Goal: Transaction & Acquisition: Purchase product/service

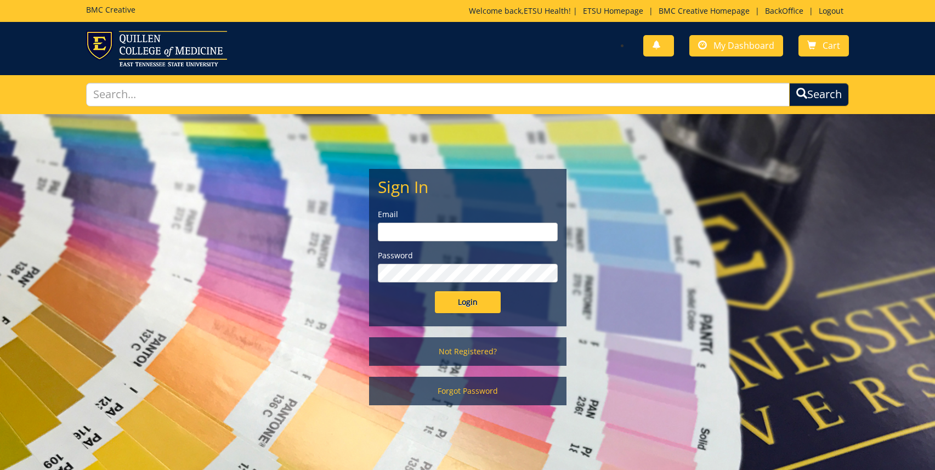
type input "etsuhealthprojects@etsu.edu"
click at [453, 305] on input "Login" at bounding box center [468, 302] width 66 height 22
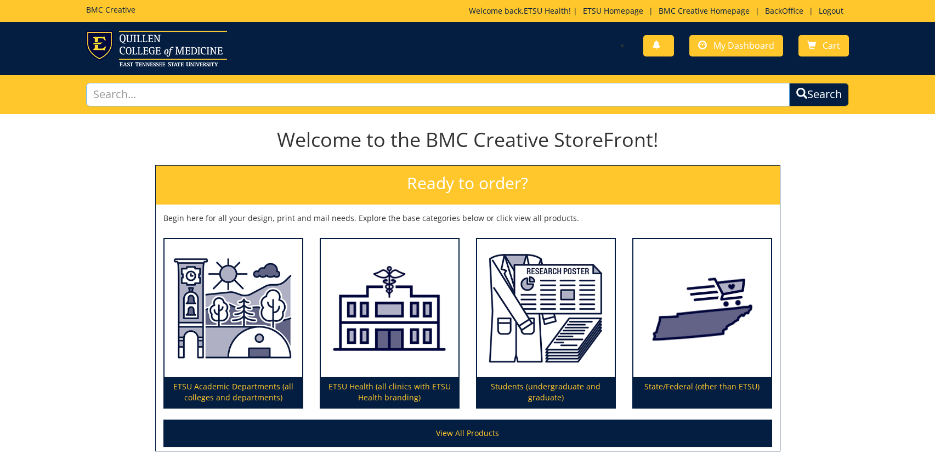
click at [412, 96] on input "text" at bounding box center [437, 95] width 703 height 24
type input "photography"
click at [819, 92] on button "Search" at bounding box center [818, 94] width 62 height 25
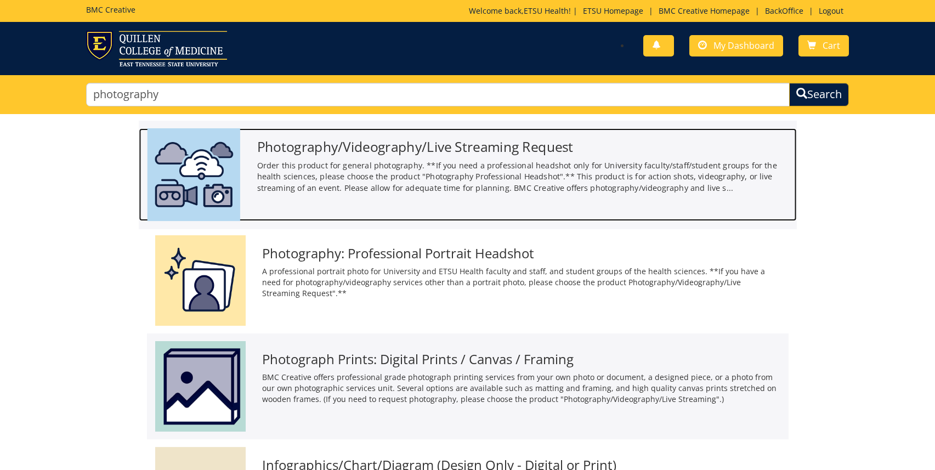
click at [366, 170] on p "Order this product for general photography. **If you need a professional headsh…" at bounding box center [522, 177] width 531 height 34
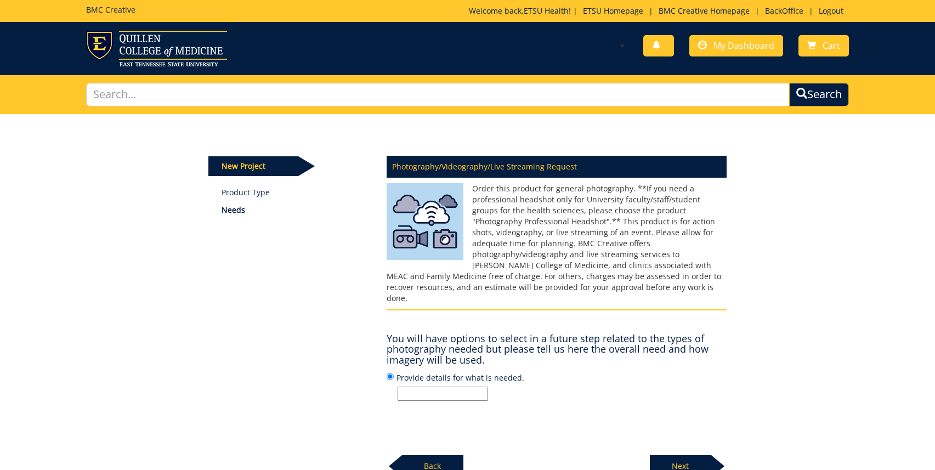
click at [443, 387] on input "Provide details for what is needed." at bounding box center [442, 394] width 90 height 14
type input "R"
type input "Health Sciences Research Symposium"
click at [658, 455] on p "Next" at bounding box center [680, 466] width 61 height 22
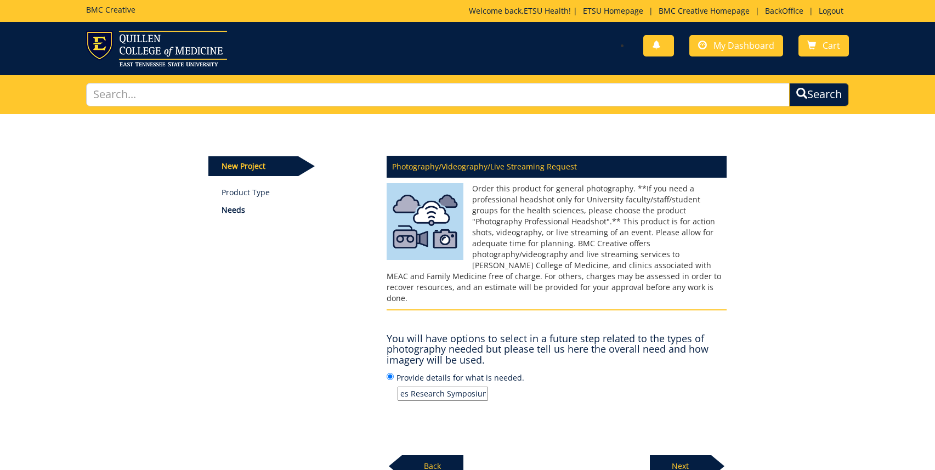
scroll to position [0, 0]
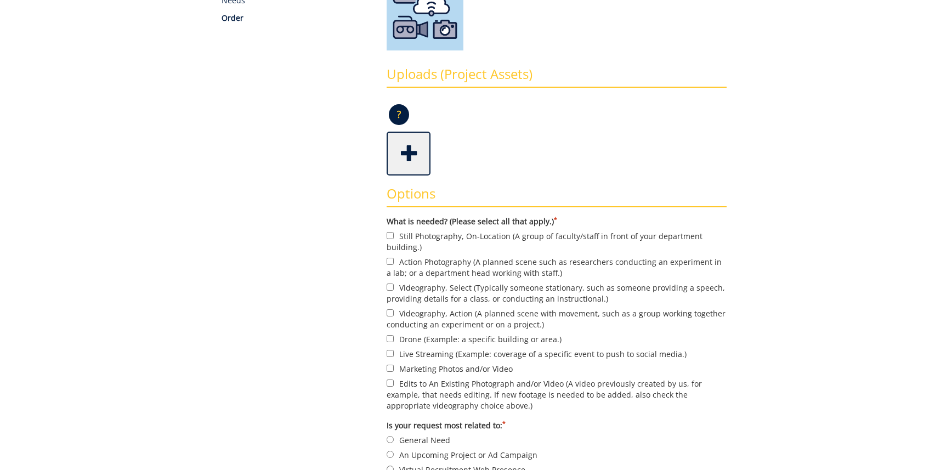
scroll to position [211, 0]
click at [428, 368] on label "Marketing Photos and/or Video" at bounding box center [557, 368] width 340 height 12
click at [394, 368] on input "Marketing Photos and/or Video" at bounding box center [390, 367] width 7 height 7
checkbox input "true"
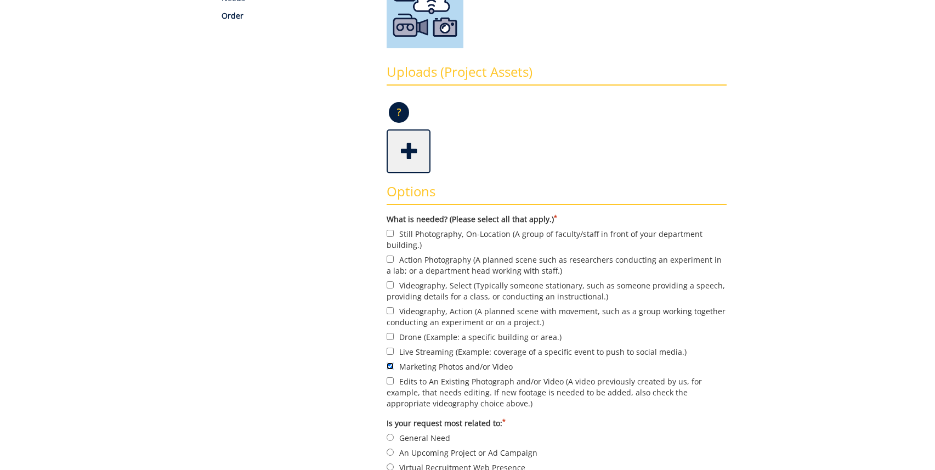
scroll to position [213, 0]
click at [439, 266] on label "Action Photography (A planned scene such as researchers conducting an experimen…" at bounding box center [557, 264] width 340 height 23
click at [394, 262] on input "Action Photography (A planned scene such as researchers conducting an experimen…" at bounding box center [390, 258] width 7 height 7
checkbox input "true"
click at [491, 314] on label "Videography, Action (A planned scene with movement, such as a group working tog…" at bounding box center [557, 315] width 340 height 23
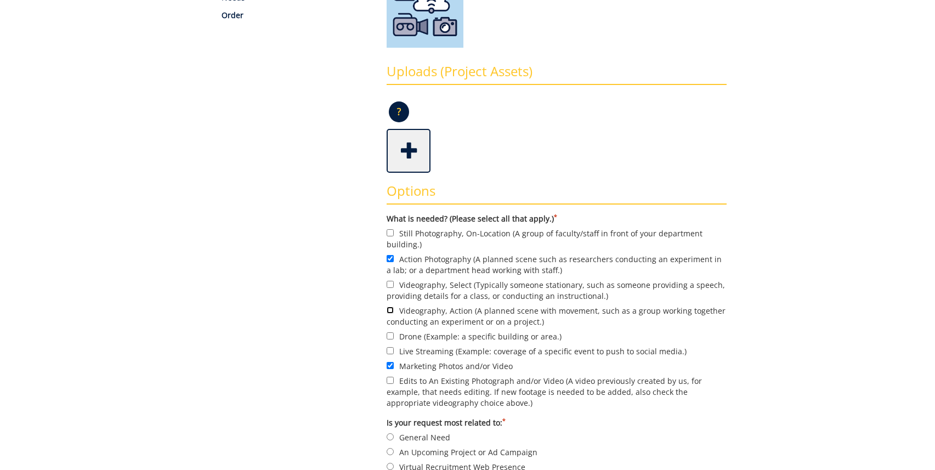
click at [394, 314] on input "Videography, Action (A planned scene with movement, such as a group working tog…" at bounding box center [390, 309] width 7 height 7
checkbox input "true"
click at [495, 266] on label "Action Photography (A planned scene such as researchers conducting an experimen…" at bounding box center [557, 264] width 340 height 23
click at [394, 262] on input "Action Photography (A planned scene such as researchers conducting an experimen…" at bounding box center [390, 258] width 7 height 7
checkbox input "false"
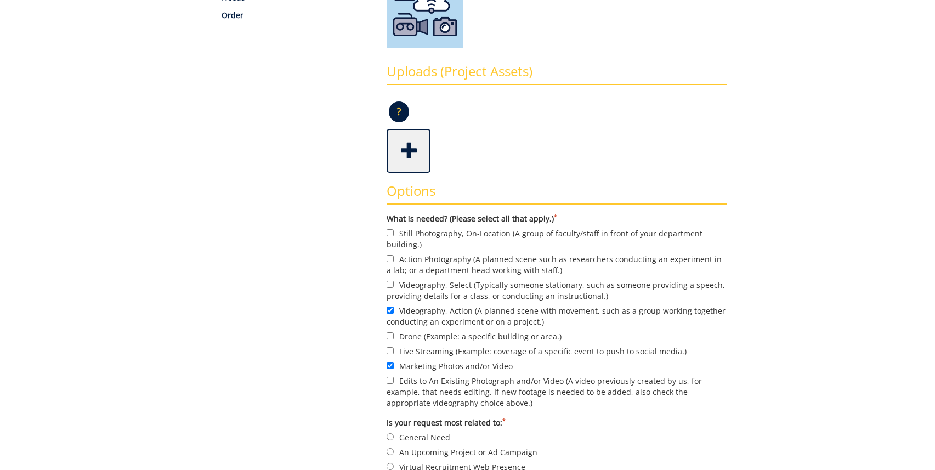
click at [490, 298] on label "Videography, Select (Typically someone stationary, such as someone providing a …" at bounding box center [557, 290] width 340 height 23
click at [394, 288] on input "Videography, Select (Typically someone stationary, such as someone providing a …" at bounding box center [390, 284] width 7 height 7
checkbox input "true"
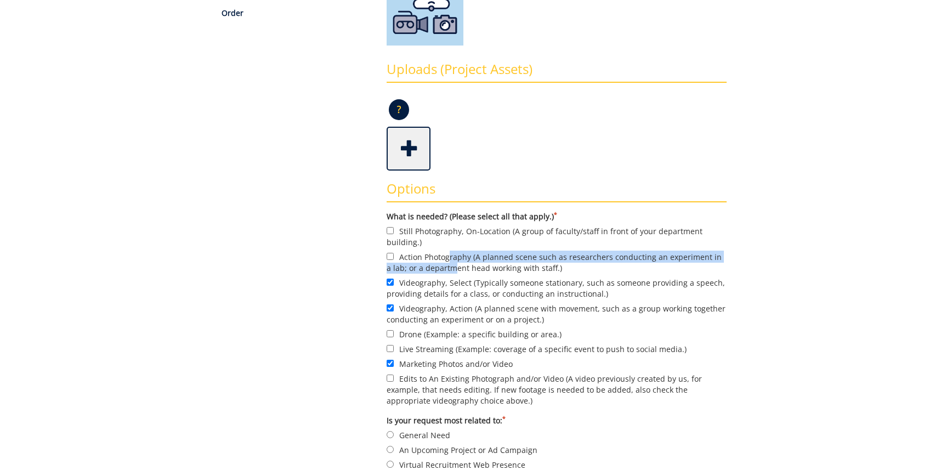
click at [449, 264] on label "Action Photography (A planned scene such as researchers conducting an experimen…" at bounding box center [557, 262] width 340 height 23
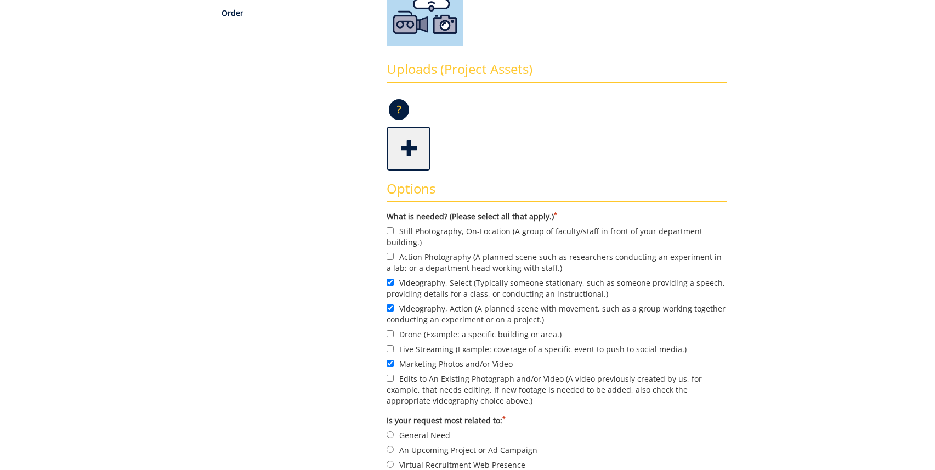
click at [441, 252] on label "Action Photography (A planned scene such as researchers conducting an experimen…" at bounding box center [557, 262] width 340 height 23
click at [394, 253] on input "Action Photography (A planned scene such as researchers conducting an experimen…" at bounding box center [390, 256] width 7 height 7
checkbox input "true"
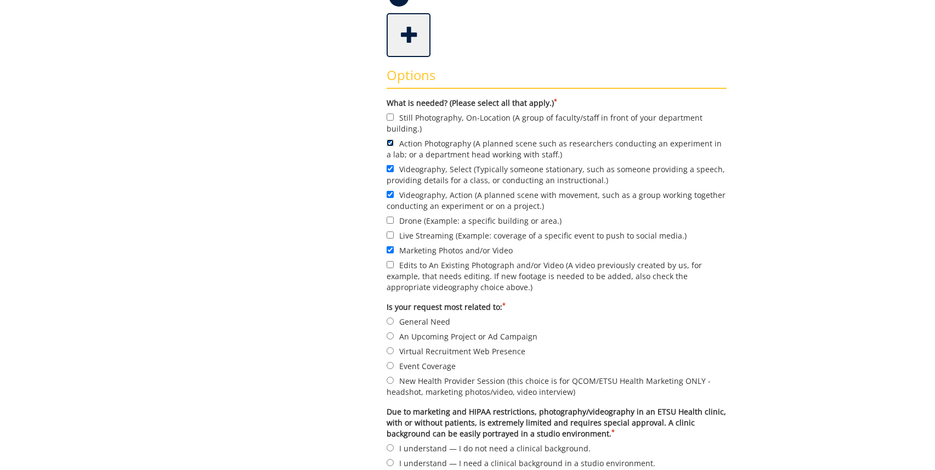
scroll to position [403, 0]
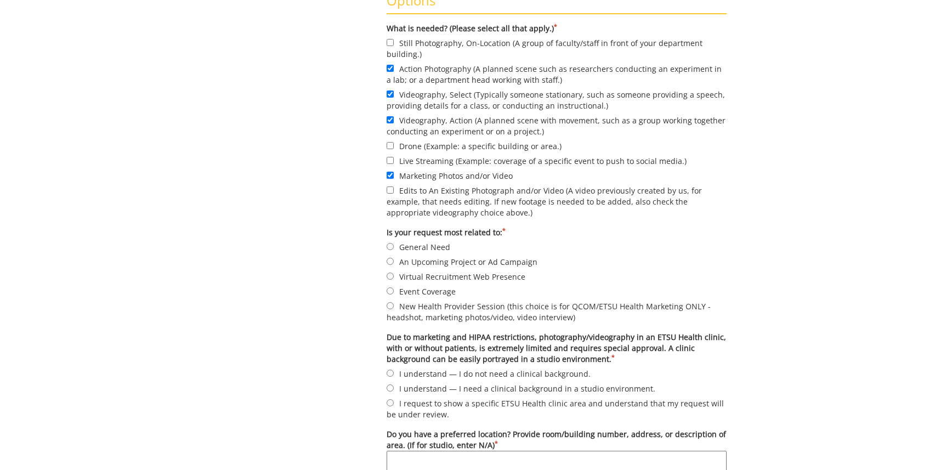
click at [419, 293] on label "Event Coverage" at bounding box center [557, 291] width 340 height 12
click at [394, 293] on input "Event Coverage" at bounding box center [390, 290] width 7 height 7
radio input "true"
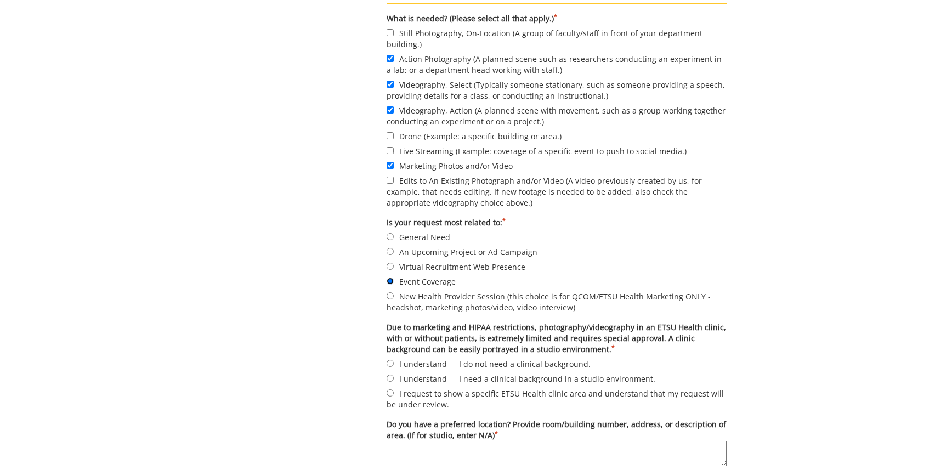
scroll to position [425, 0]
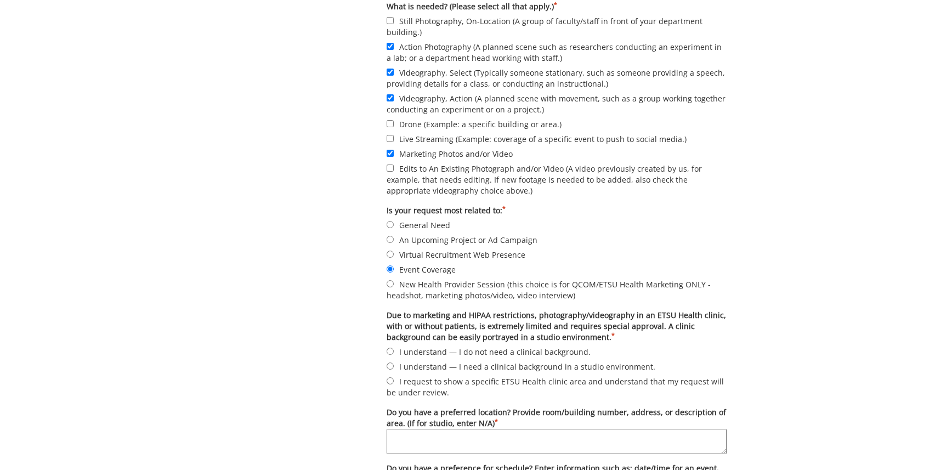
click at [422, 354] on label "I understand — I do not need a clinical background." at bounding box center [557, 351] width 340 height 12
click at [394, 354] on input "I understand — I do not need a clinical background." at bounding box center [390, 351] width 7 height 7
radio input "true"
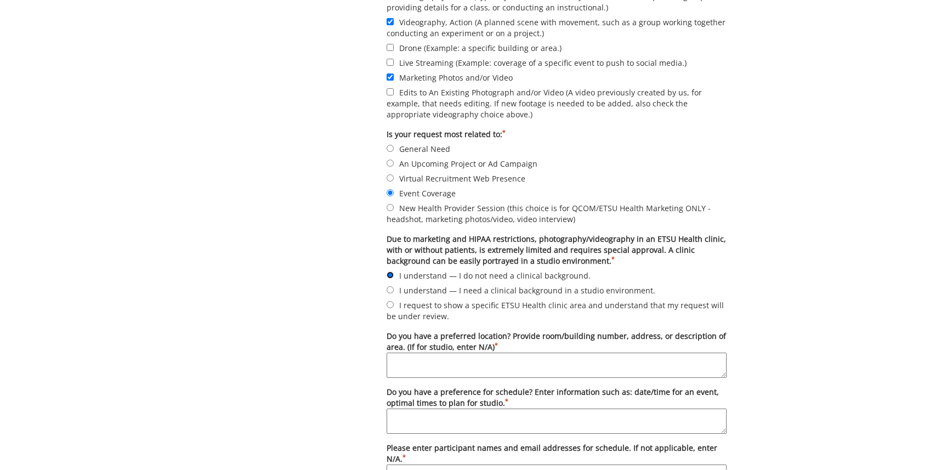
scroll to position [512, 0]
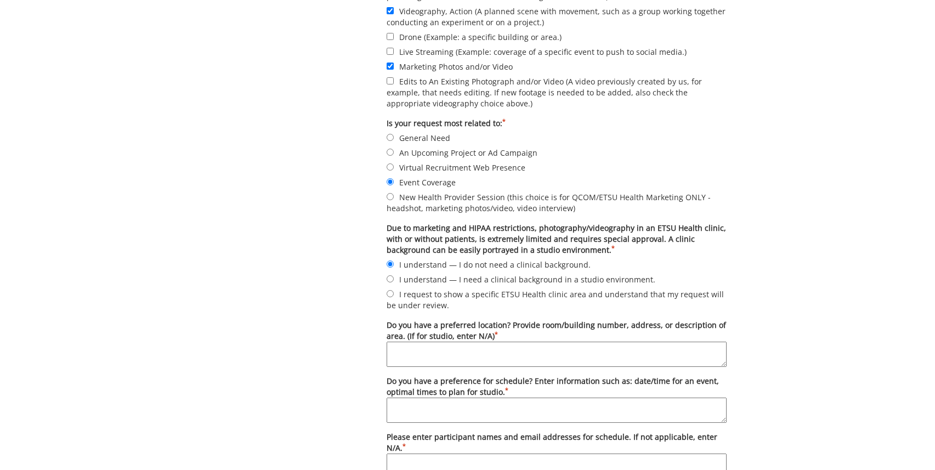
click at [426, 360] on textarea "Do you have a preferred location? Provide room/building number, address, or des…" at bounding box center [557, 354] width 340 height 25
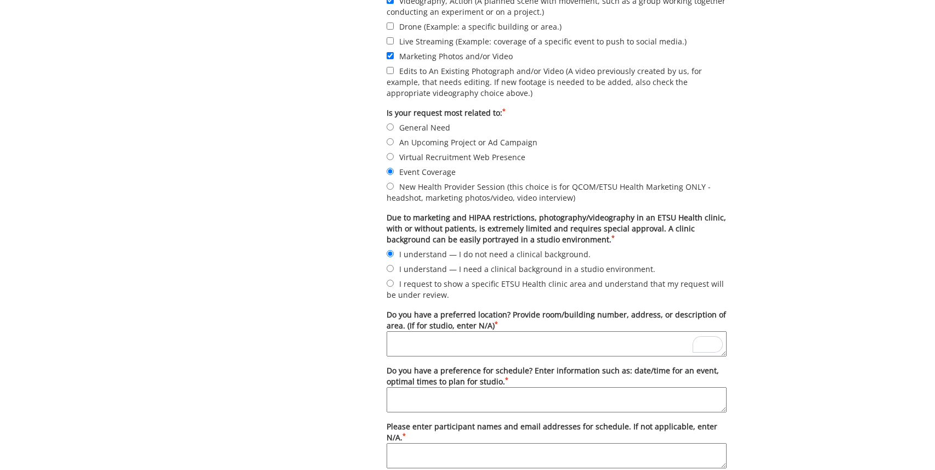
scroll to position [523, 0]
type textarea "[PERSON_NAME][GEOGRAPHIC_DATA][PERSON_NAME], Mezzanine levels. C001, C002, larg…"
click at [469, 397] on textarea "Do you have a preference for schedule? Enter information such as: date/time for…" at bounding box center [557, 399] width 340 height 25
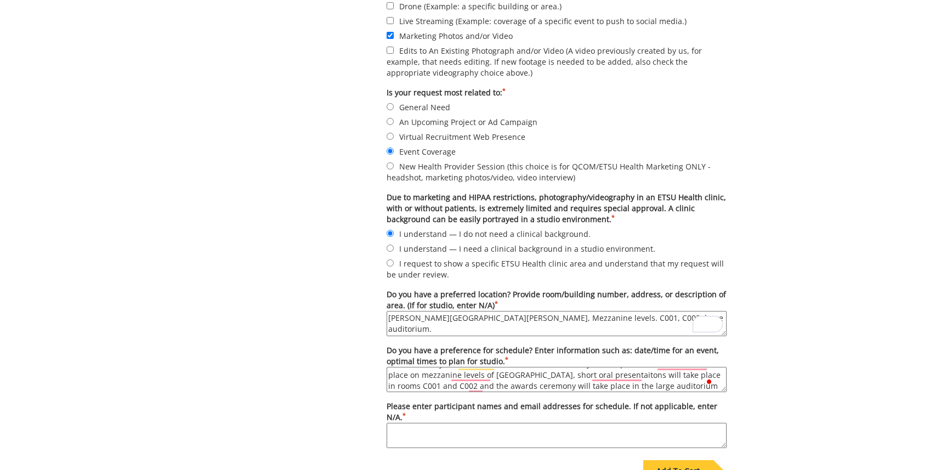
scroll to position [32, 0]
type textarea "[DATE]. Lunch/registration 12-1PM, presentations will take place from 1 - 4 PM,…"
click at [536, 437] on textarea "Please enter participant names and email addresses for schedule. If not applica…" at bounding box center [557, 435] width 340 height 25
type textarea "S"
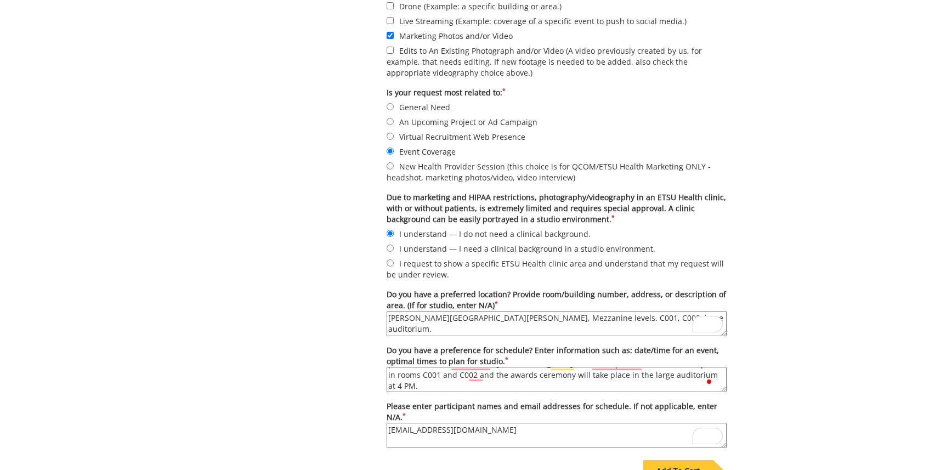
click at [389, 425] on textarea "[EMAIL_ADDRESS][DOMAIN_NAME]" at bounding box center [557, 435] width 340 height 25
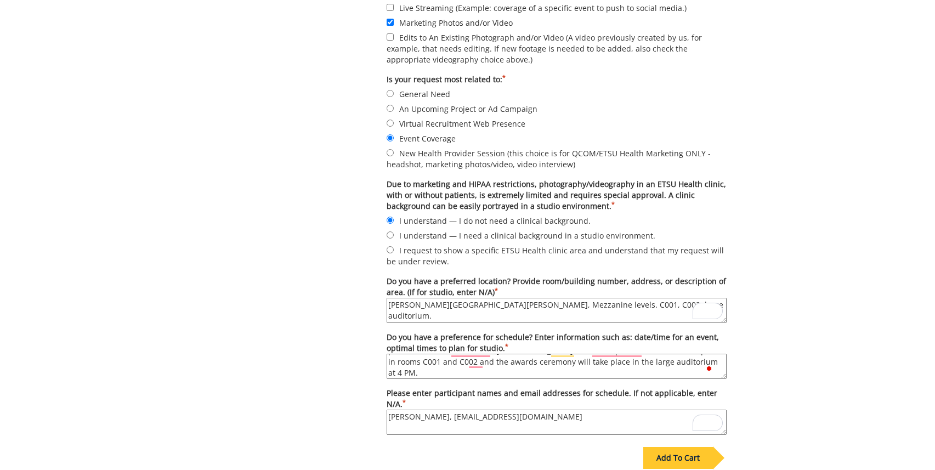
type textarea "[PERSON_NAME], [EMAIL_ADDRESS][DOMAIN_NAME]"
click at [690, 457] on div "Add To Cart" at bounding box center [678, 458] width 70 height 22
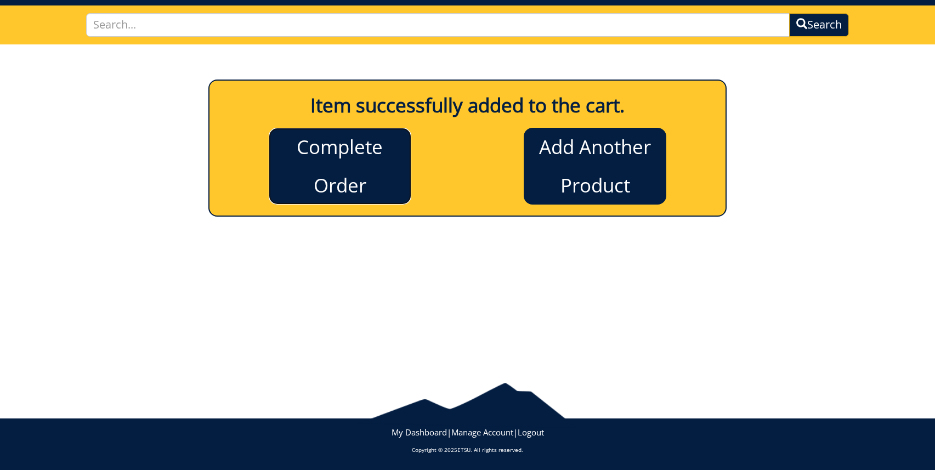
click at [311, 154] on link "Complete Order" at bounding box center [340, 166] width 143 height 77
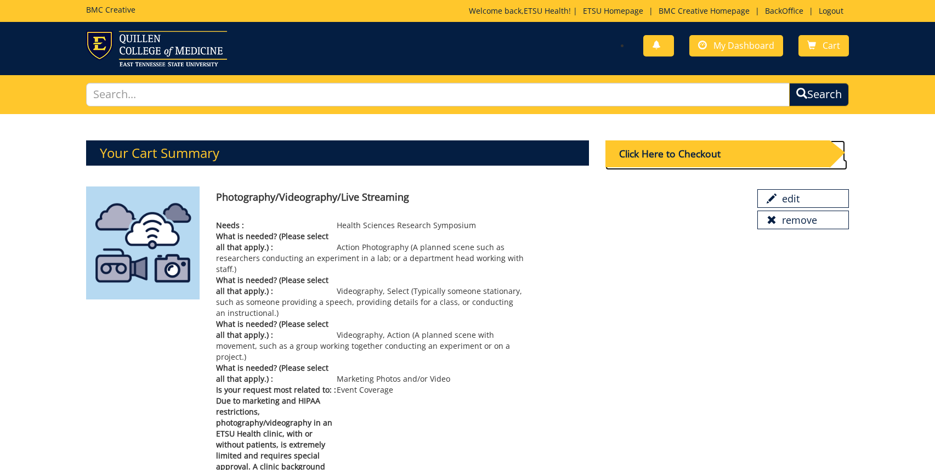
click at [680, 161] on div "Click Here to Checkout" at bounding box center [717, 153] width 224 height 27
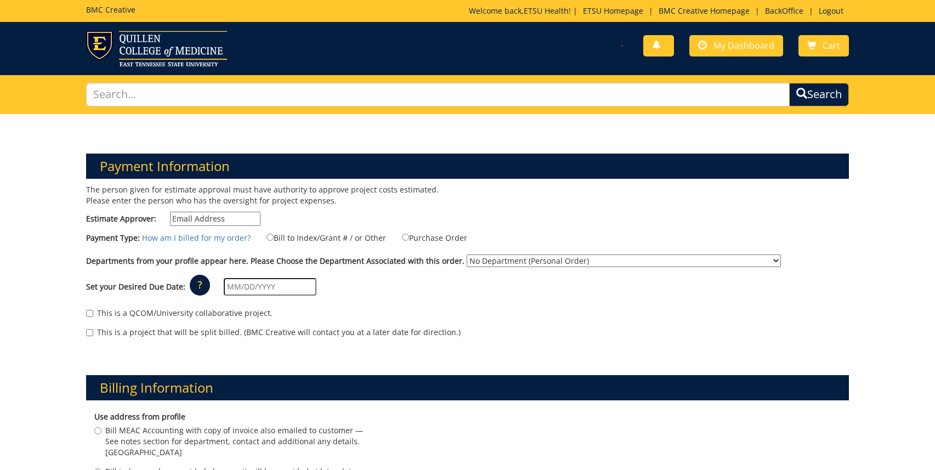
click at [191, 213] on input "Estimate Approver:" at bounding box center [215, 219] width 90 height 14
type input "n/a"
click at [469, 257] on select "No Department (Personal Order) Academic Affairs COM Anatomy and Cell Biology Bi…" at bounding box center [624, 260] width 314 height 13
click at [252, 293] on input "text" at bounding box center [270, 287] width 93 height 18
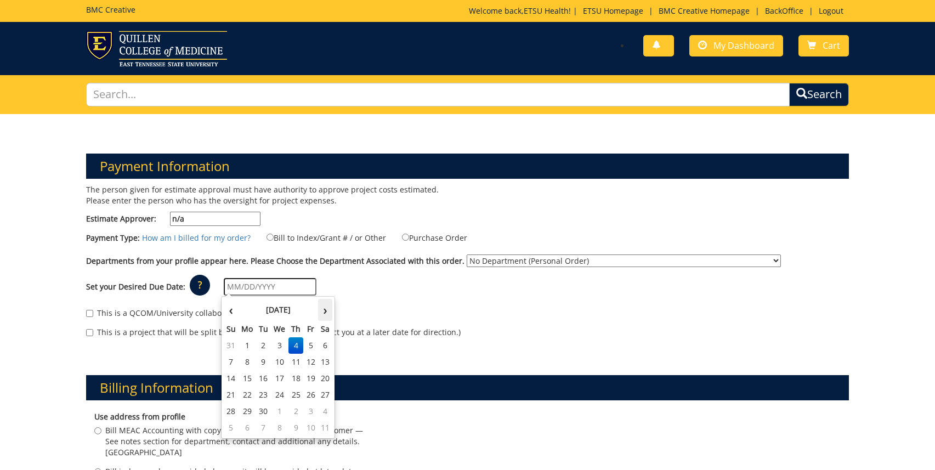
click at [322, 311] on th "›" at bounding box center [325, 310] width 14 height 22
click at [308, 344] on td "3" at bounding box center [310, 345] width 15 height 16
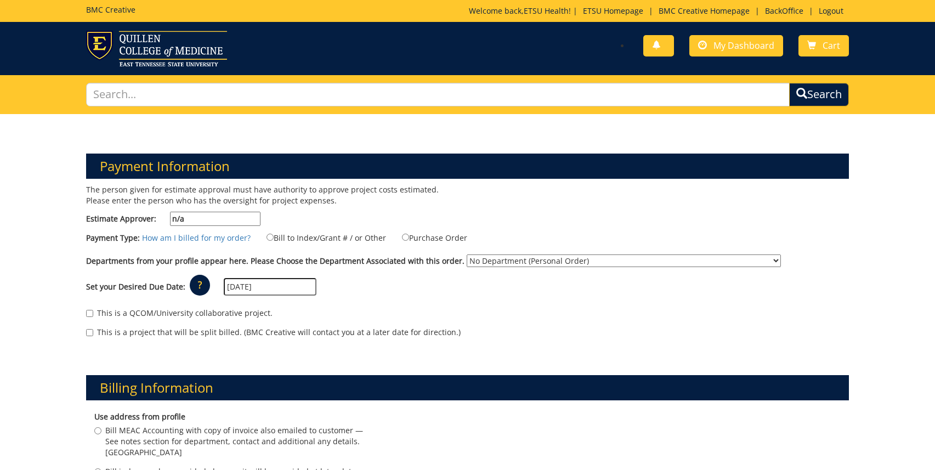
click at [261, 287] on input "10/03/2025" at bounding box center [270, 287] width 93 height 18
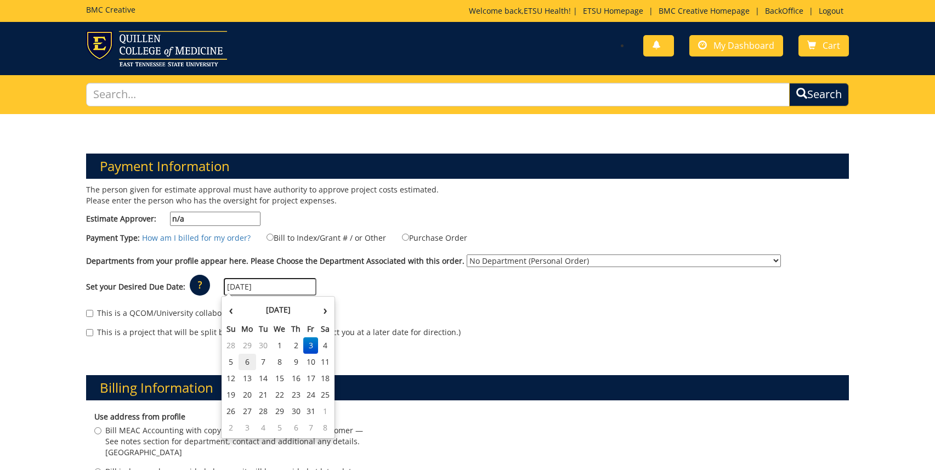
click at [245, 363] on td "6" at bounding box center [247, 362] width 18 height 16
type input "10/06/2025"
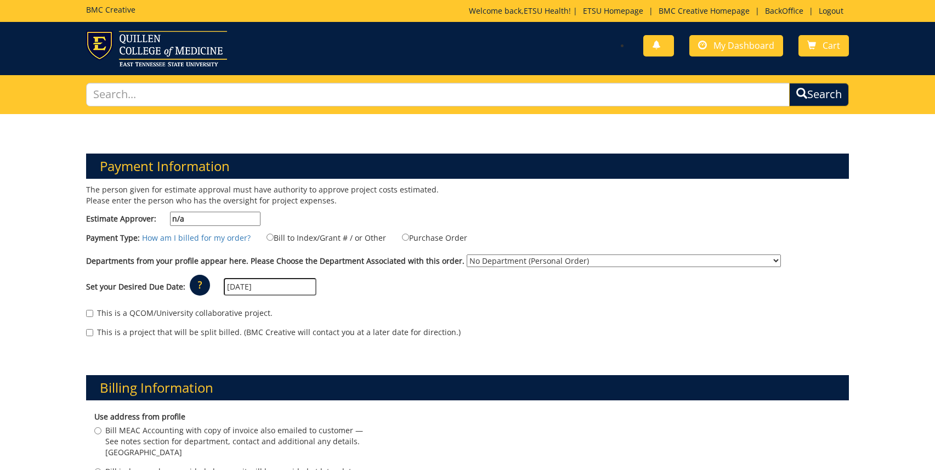
click at [267, 288] on input "10/06/2025" at bounding box center [270, 287] width 93 height 18
click at [390, 282] on div "Set your Desired Due Date: ? × How long will my project take to finish? : Pleas…" at bounding box center [467, 287] width 779 height 30
click at [492, 259] on select "No Department (Personal Order) Academic Affairs COM Anatomy and Cell Biology Bi…" at bounding box center [624, 260] width 314 height 13
select select "265"
click at [467, 254] on select "No Department (Personal Order) Academic Affairs COM Anatomy and Cell Biology Bi…" at bounding box center [624, 260] width 314 height 13
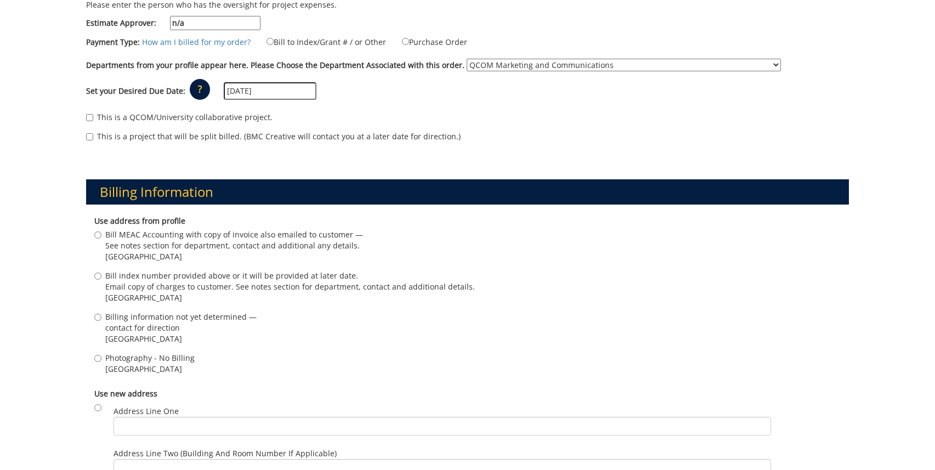
scroll to position [196, 0]
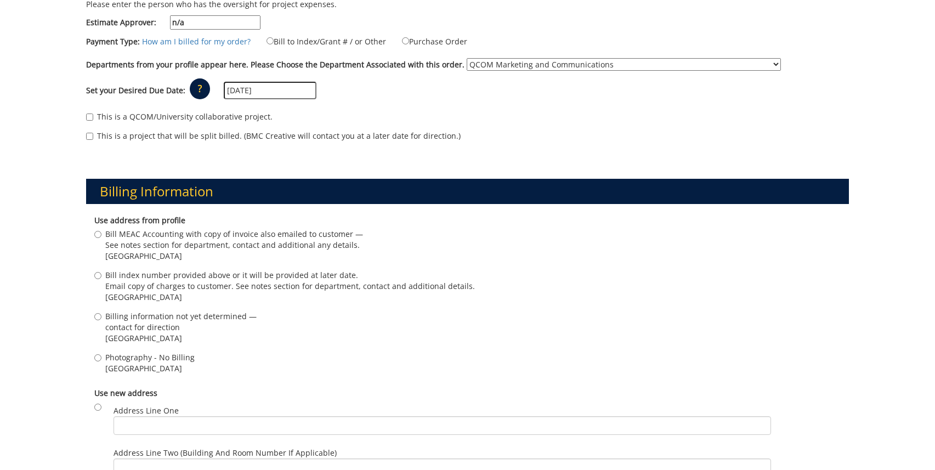
click at [145, 360] on span "Photography - No Billing" at bounding box center [149, 357] width 89 height 11
click at [101, 360] on input "Photography - No Billing Johnson City , TN 37614" at bounding box center [97, 357] width 7 height 7
radio input "true"
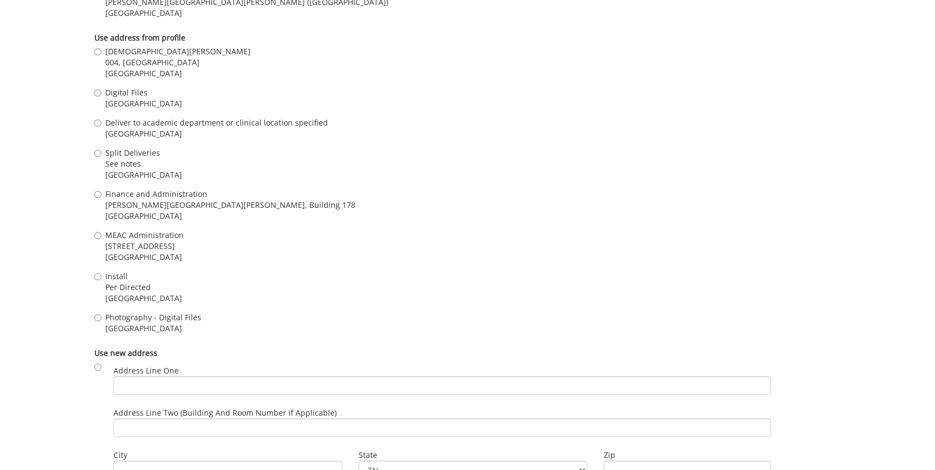
scroll to position [851, 0]
click at [123, 322] on span "Johnson City , TN 37614" at bounding box center [153, 327] width 96 height 11
click at [101, 321] on input "Photography - Digital Files Johnson City , TN 37614" at bounding box center [97, 317] width 7 height 7
radio input "true"
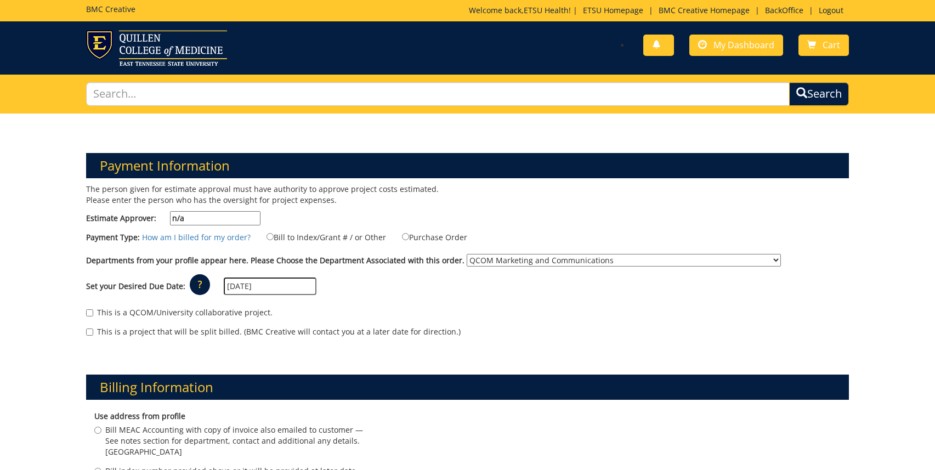
scroll to position [0, 0]
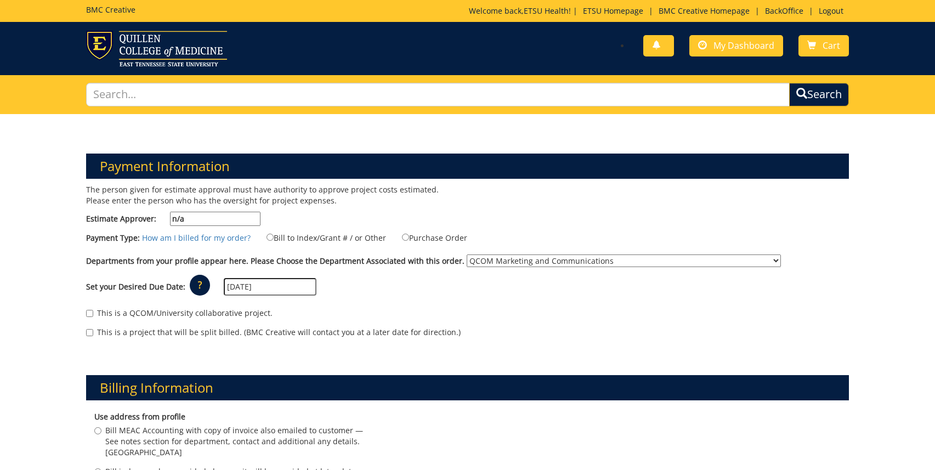
click at [232, 286] on input "10/06/2025" at bounding box center [270, 287] width 93 height 18
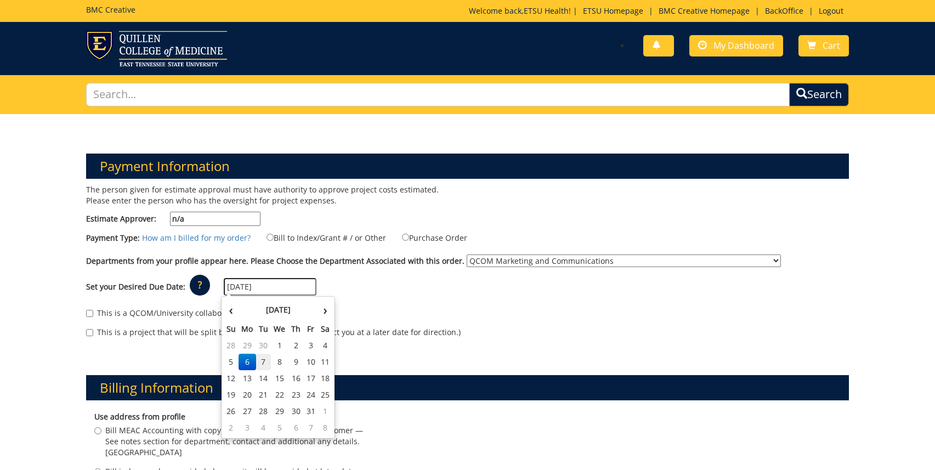
click at [264, 367] on td "7" at bounding box center [263, 362] width 15 height 16
type input "10/07/2025"
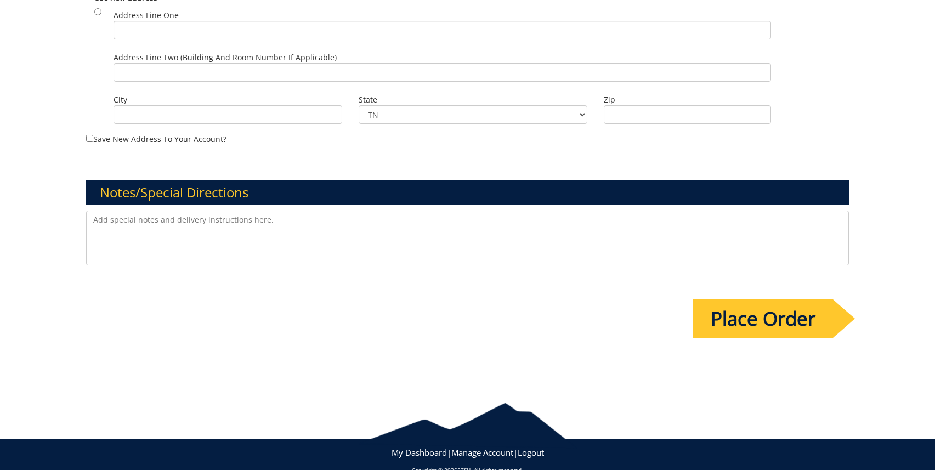
scroll to position [1226, 0]
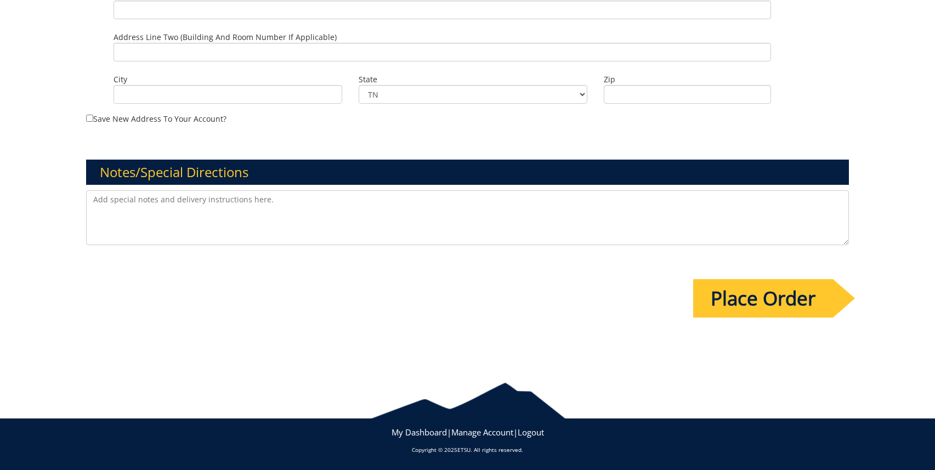
click at [770, 293] on input "Place Order" at bounding box center [763, 298] width 140 height 38
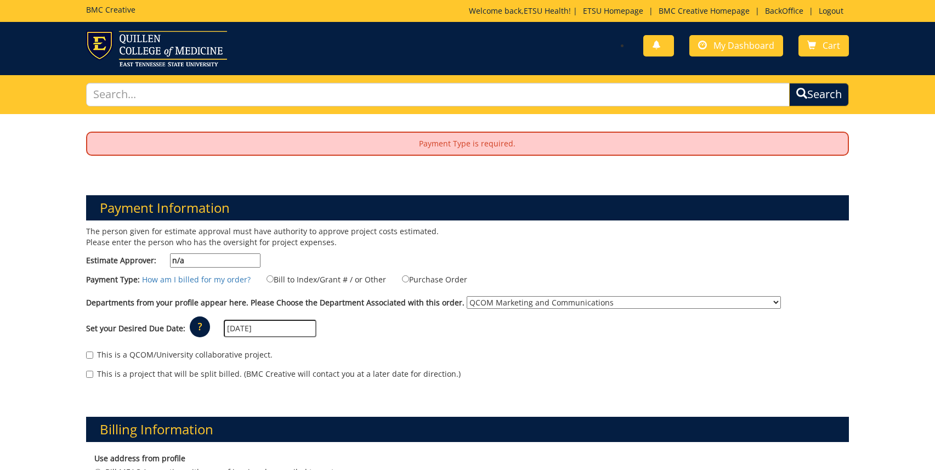
click at [448, 277] on label "Purchase Order" at bounding box center [427, 279] width 79 height 12
click at [409, 277] on input "Purchase Order" at bounding box center [405, 278] width 7 height 7
radio input "true"
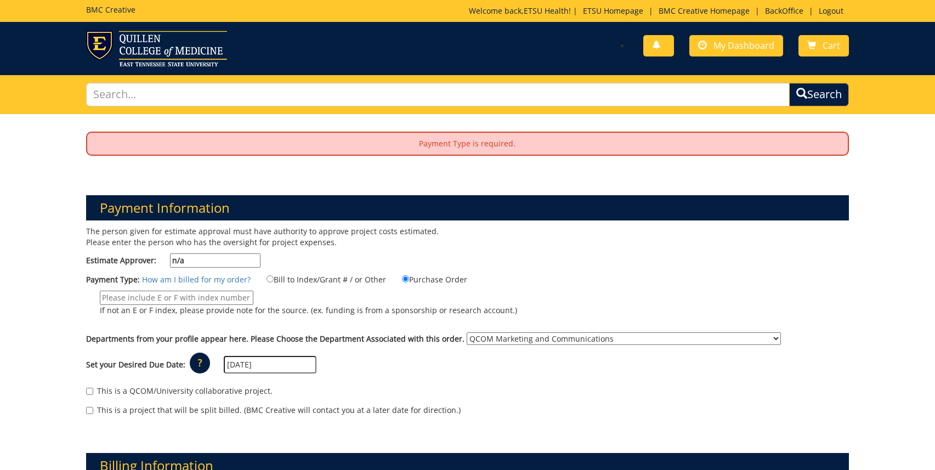
click at [157, 295] on input "If not an E or F index, please provide note for the source. (ex. funding is fro…" at bounding box center [177, 298] width 154 height 14
type input "n/a"
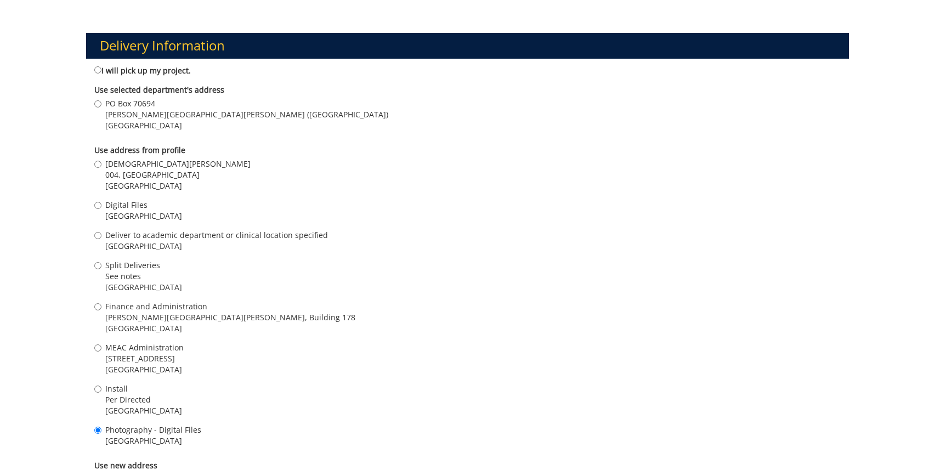
scroll to position [1304, 0]
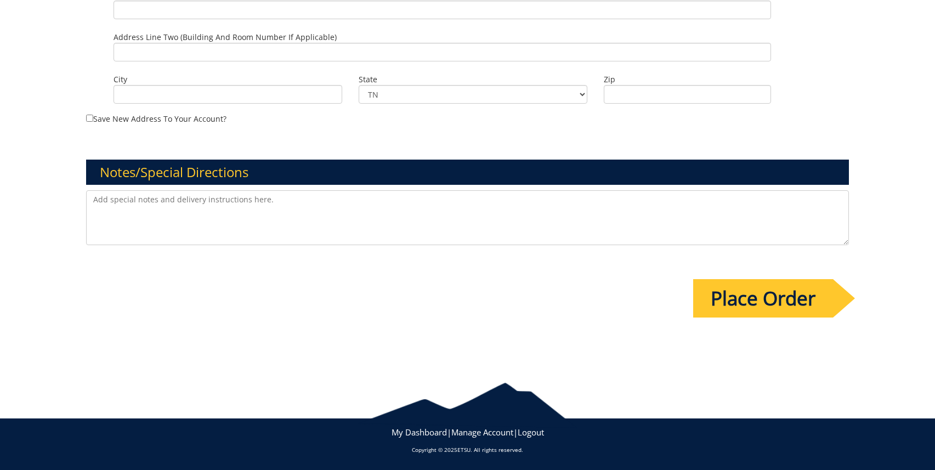
click at [714, 302] on input "Place Order" at bounding box center [763, 298] width 140 height 38
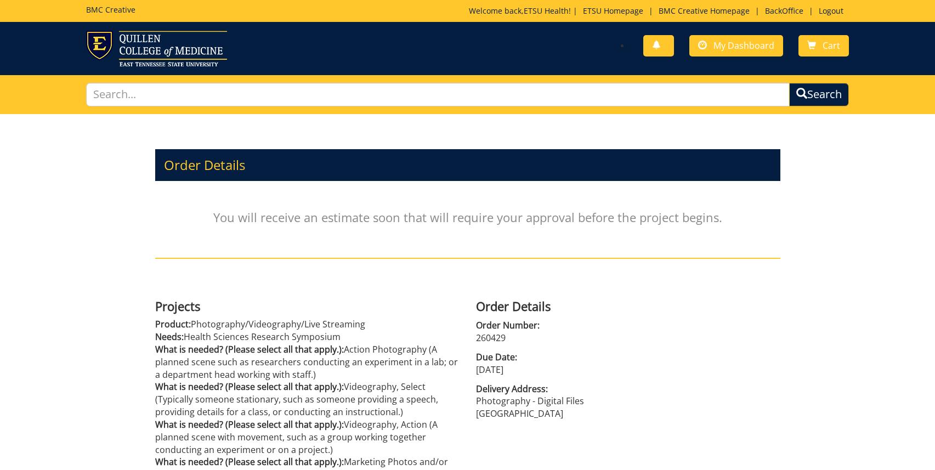
click at [487, 335] on p "260429" at bounding box center [628, 338] width 304 height 13
copy div "260429"
